Goal: Information Seeking & Learning: Learn about a topic

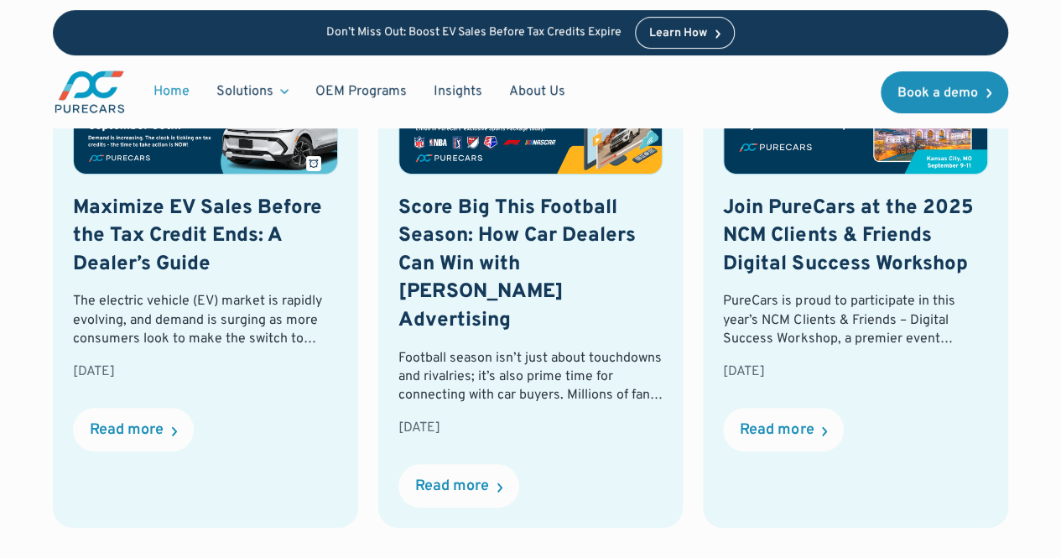
scroll to position [3691, 0]
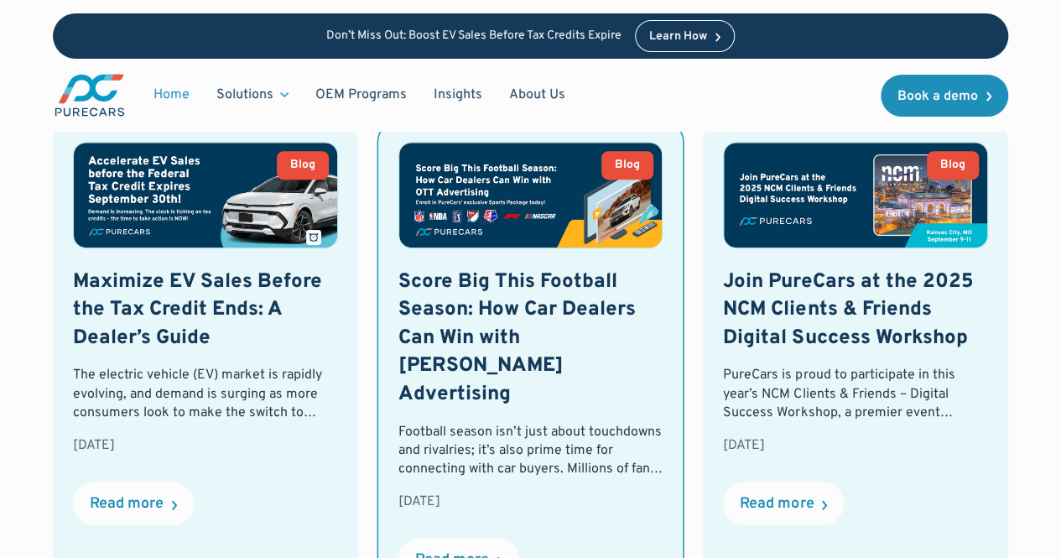
click at [560, 340] on h3 "Score Big This Football Season: How Car Dealers Can Win with [PERSON_NAME] Adve…" at bounding box center [530, 338] width 265 height 141
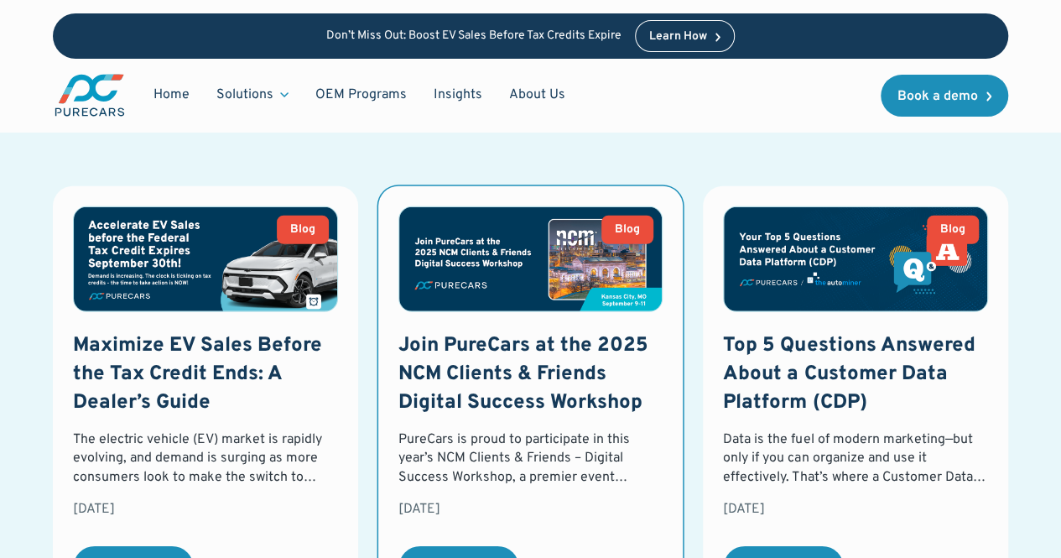
scroll to position [2265, 0]
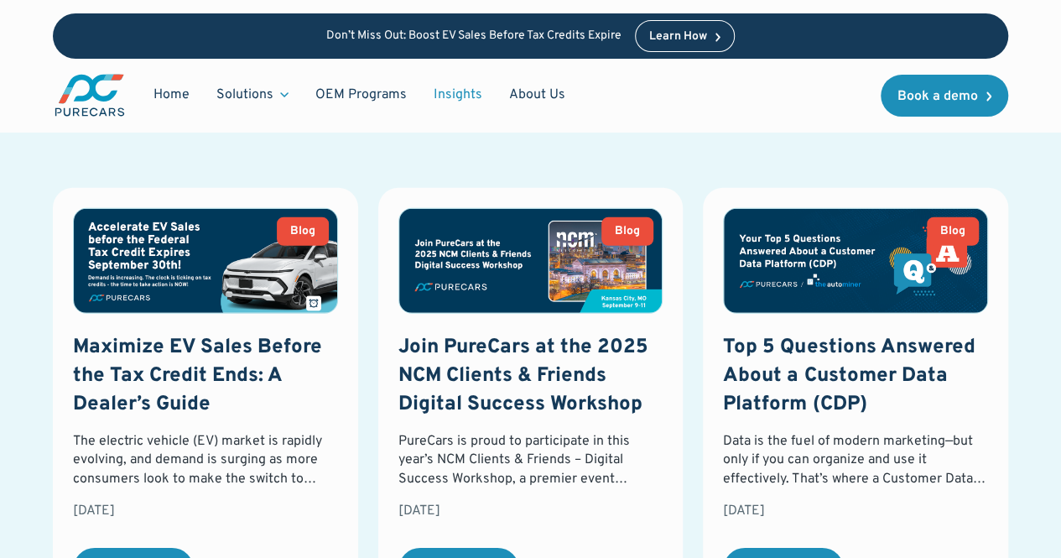
click at [473, 86] on link "Insights" at bounding box center [458, 95] width 76 height 32
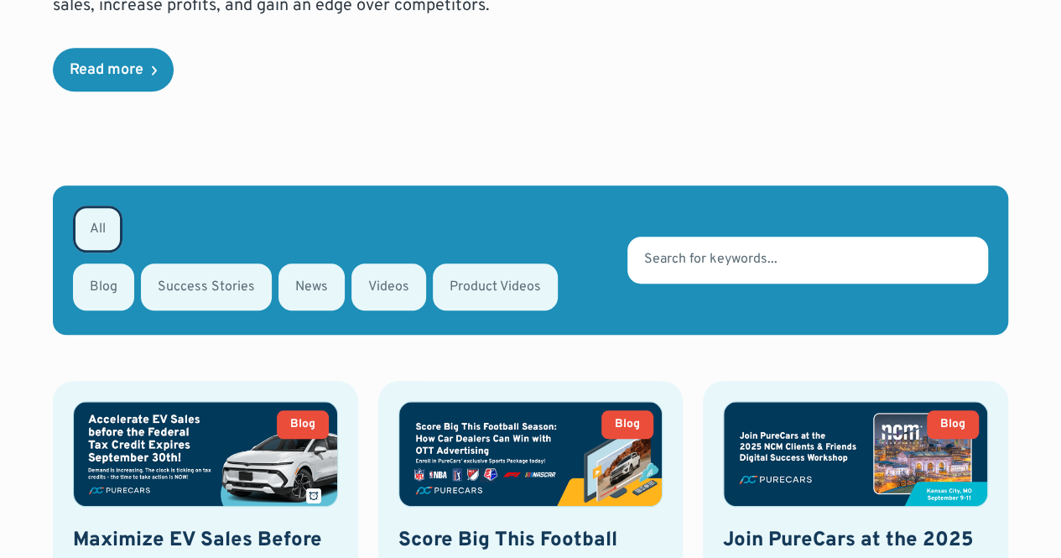
scroll to position [587, 0]
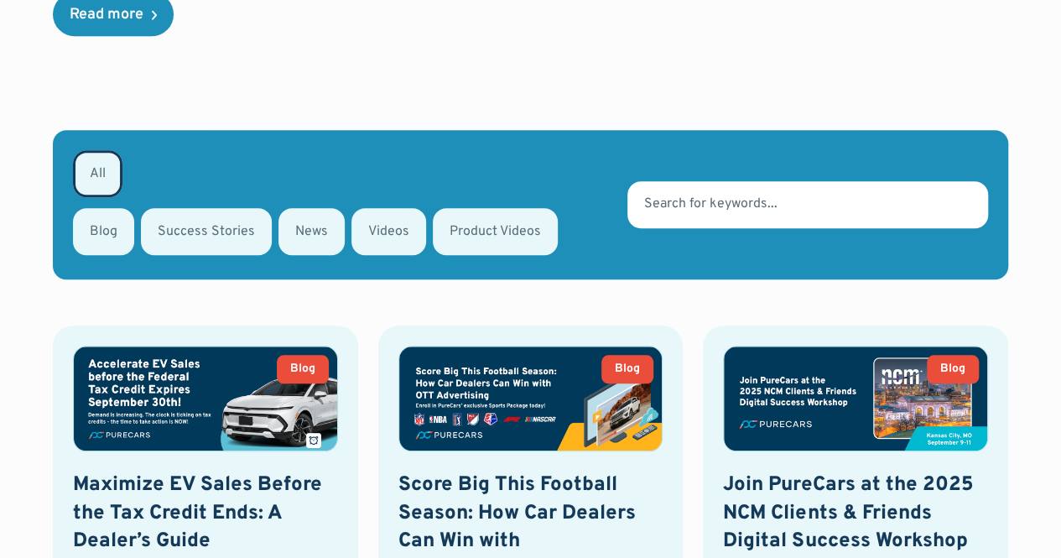
click at [253, 208] on div "Email Form" at bounding box center [206, 231] width 131 height 47
click at [169, 225] on input "Success Stories" at bounding box center [163, 230] width 11 height 11
radio input "true"
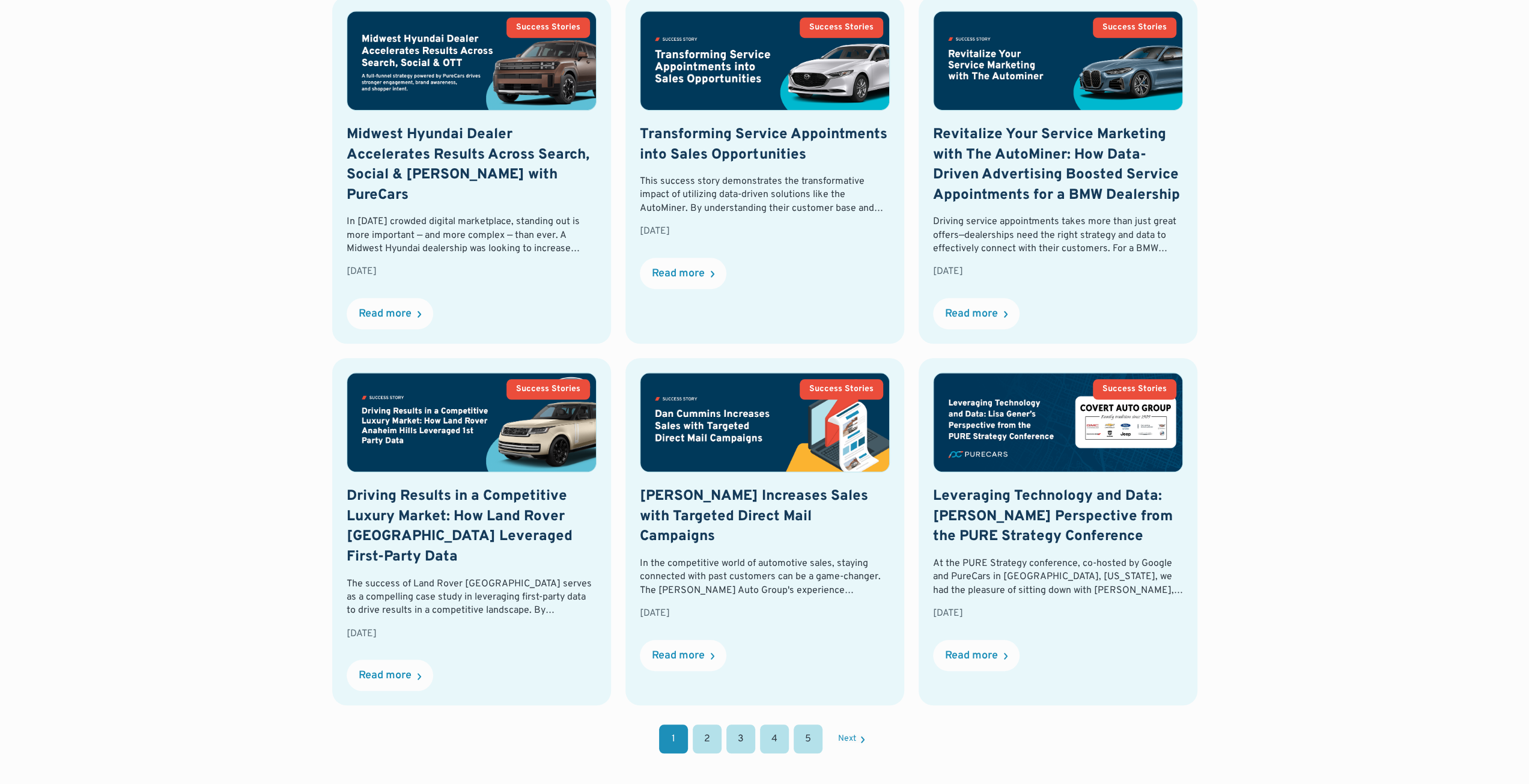
scroll to position [916, 0]
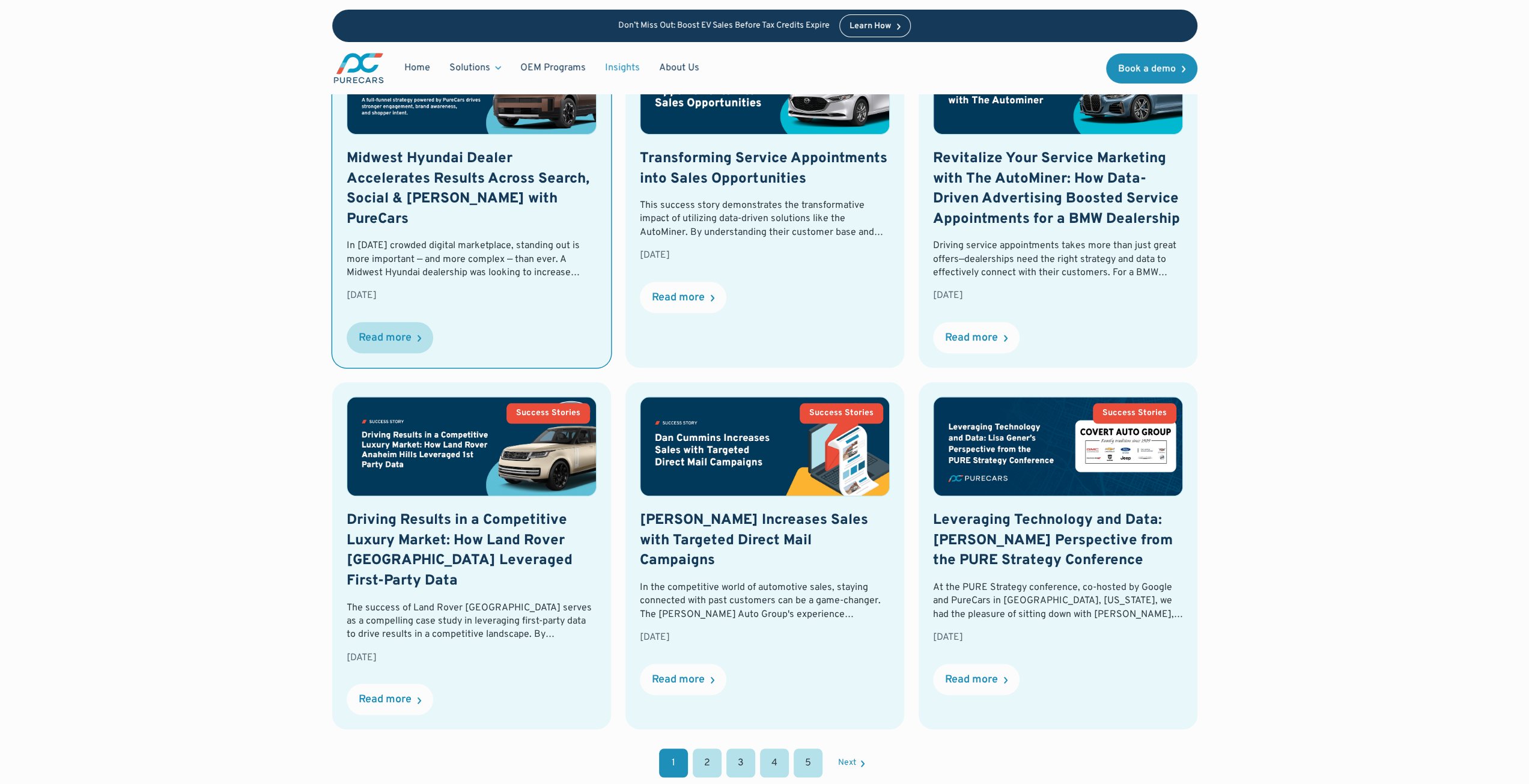
click at [401, 333] on div "Read more" at bounding box center [385, 338] width 53 height 11
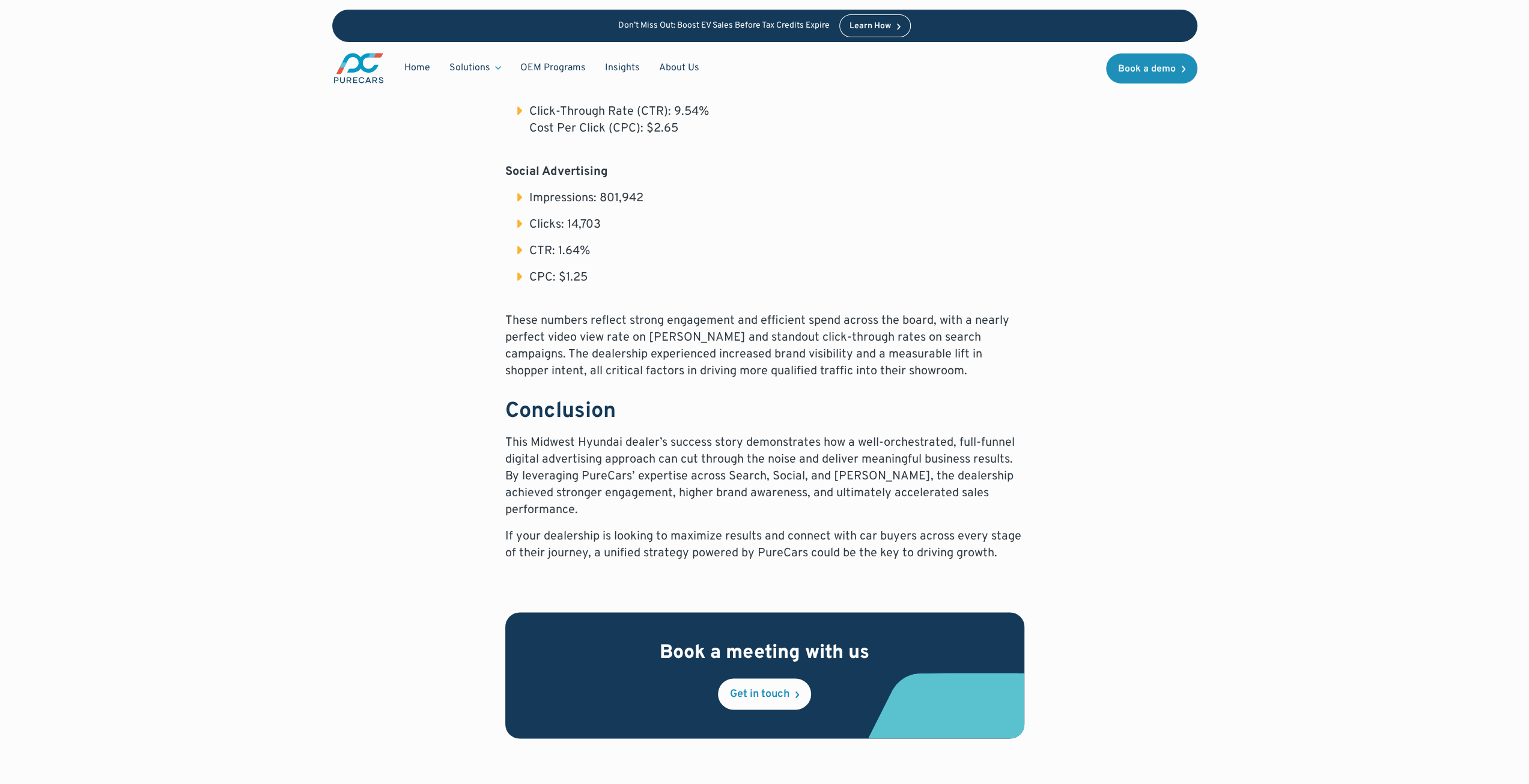
scroll to position [1501, 0]
